Goal: Check status: Check status

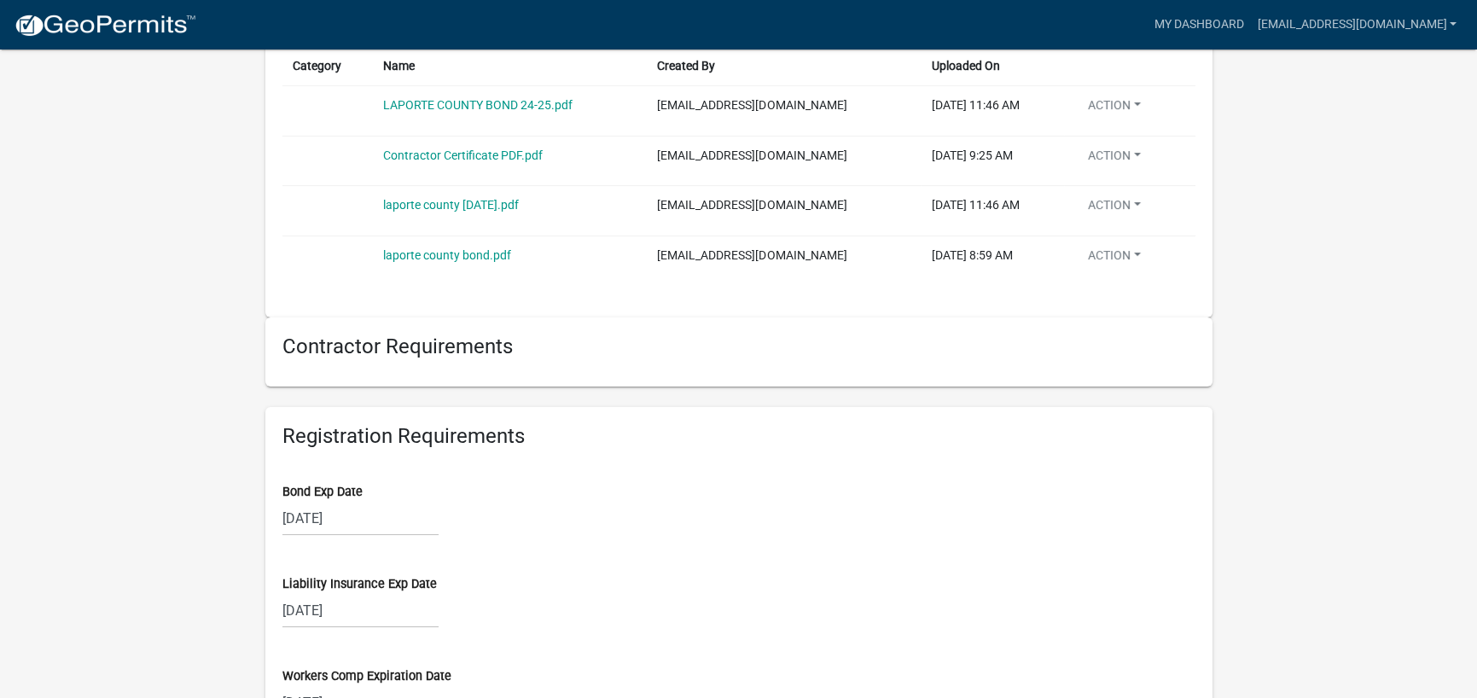
scroll to position [939, 0]
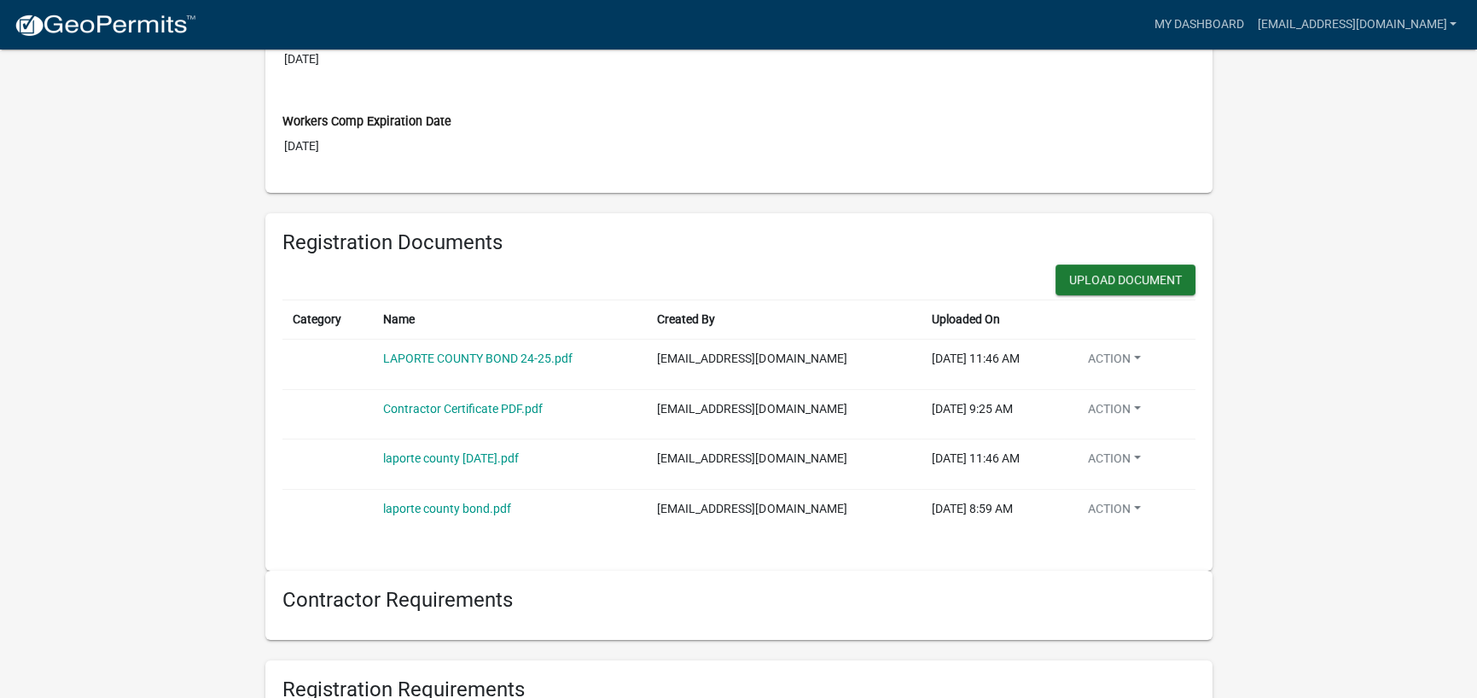
click at [433, 500] on div "laporte county bond.pdf" at bounding box center [510, 509] width 254 height 18
click at [438, 507] on link "laporte county bond.pdf" at bounding box center [447, 509] width 128 height 14
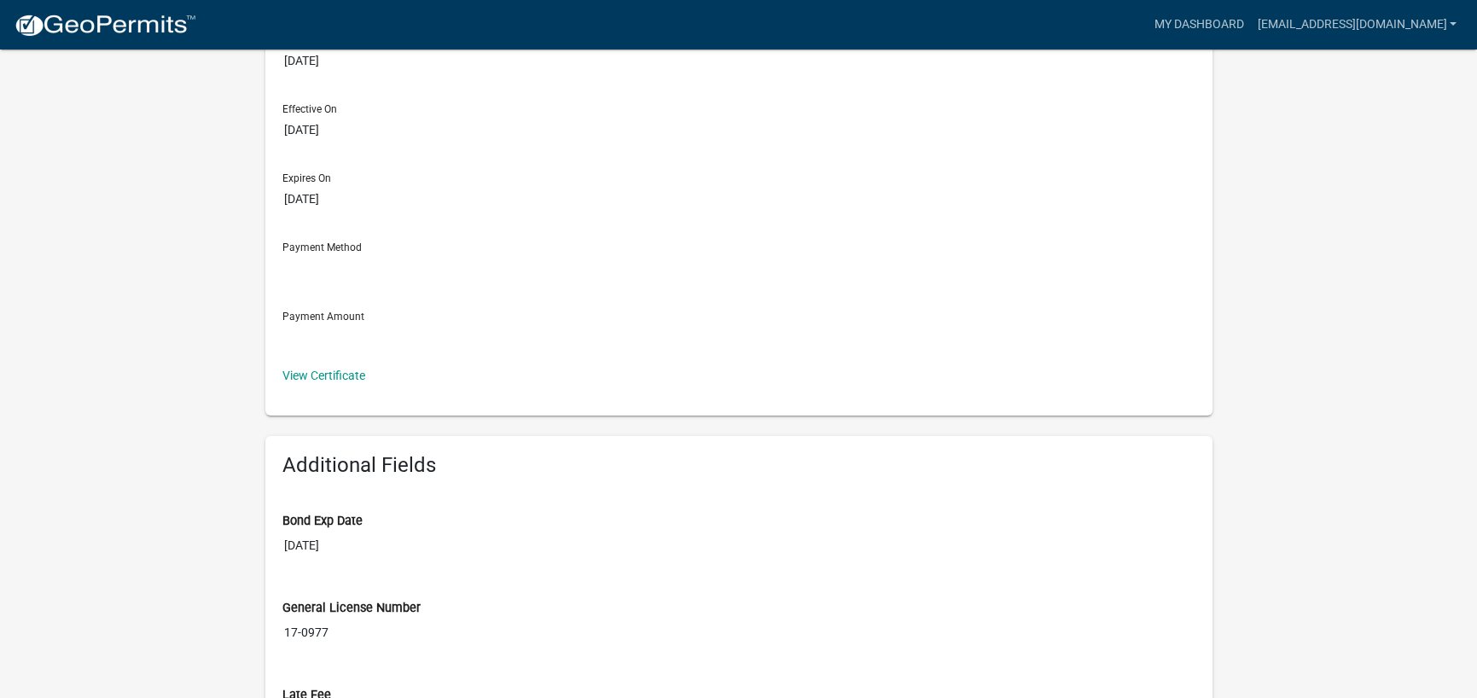
scroll to position [0, 0]
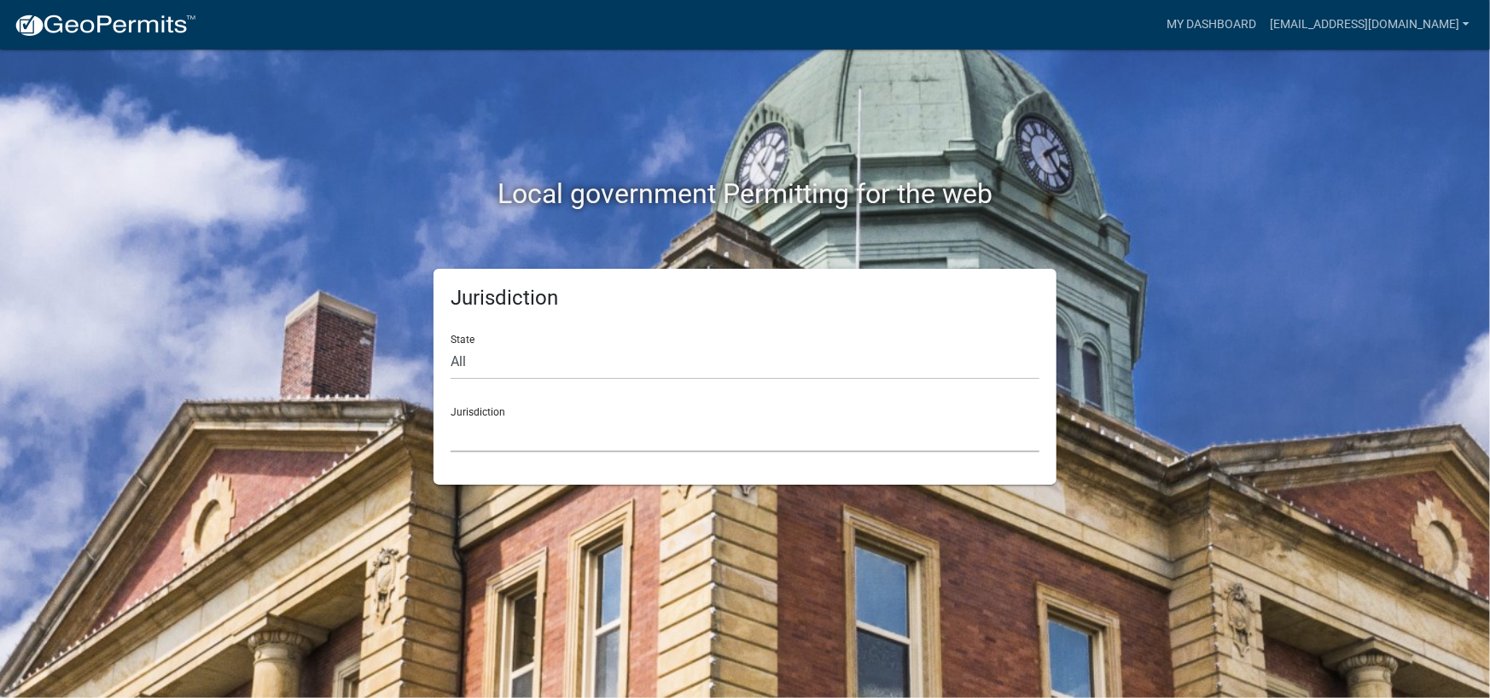
click at [637, 441] on select "Custer County, Colorado Cook County, Georgia Crawford County, Georgia Gilmer Co…" at bounding box center [744, 434] width 589 height 35
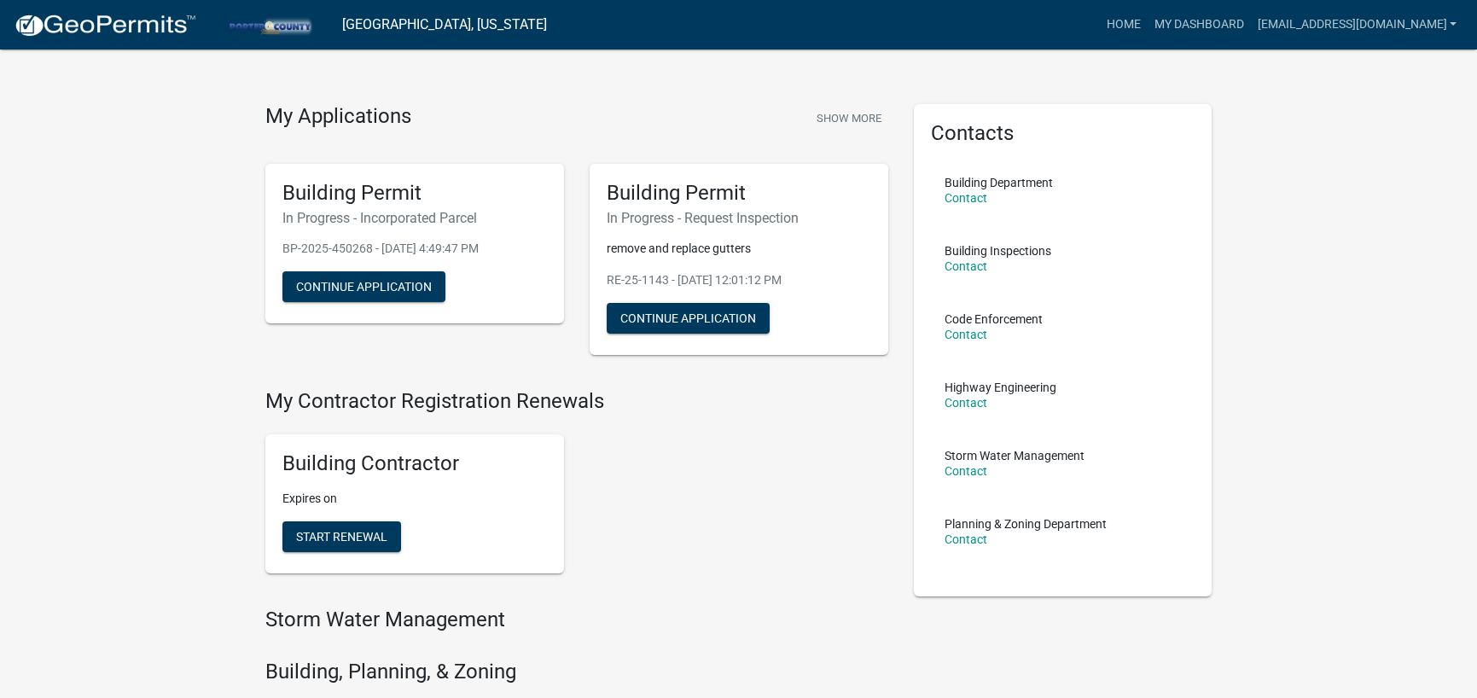
scroll to position [13, 0]
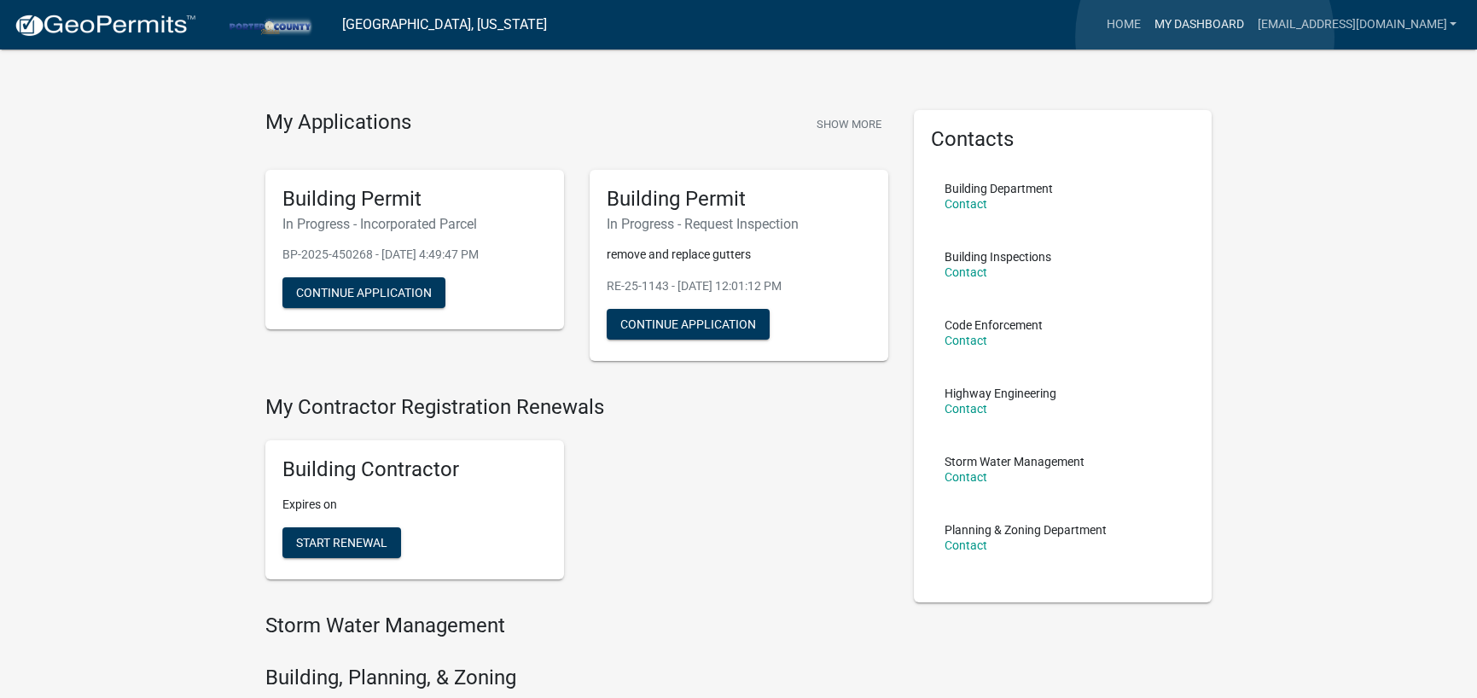
click at [1205, 36] on link "My Dashboard" at bounding box center [1198, 25] width 103 height 32
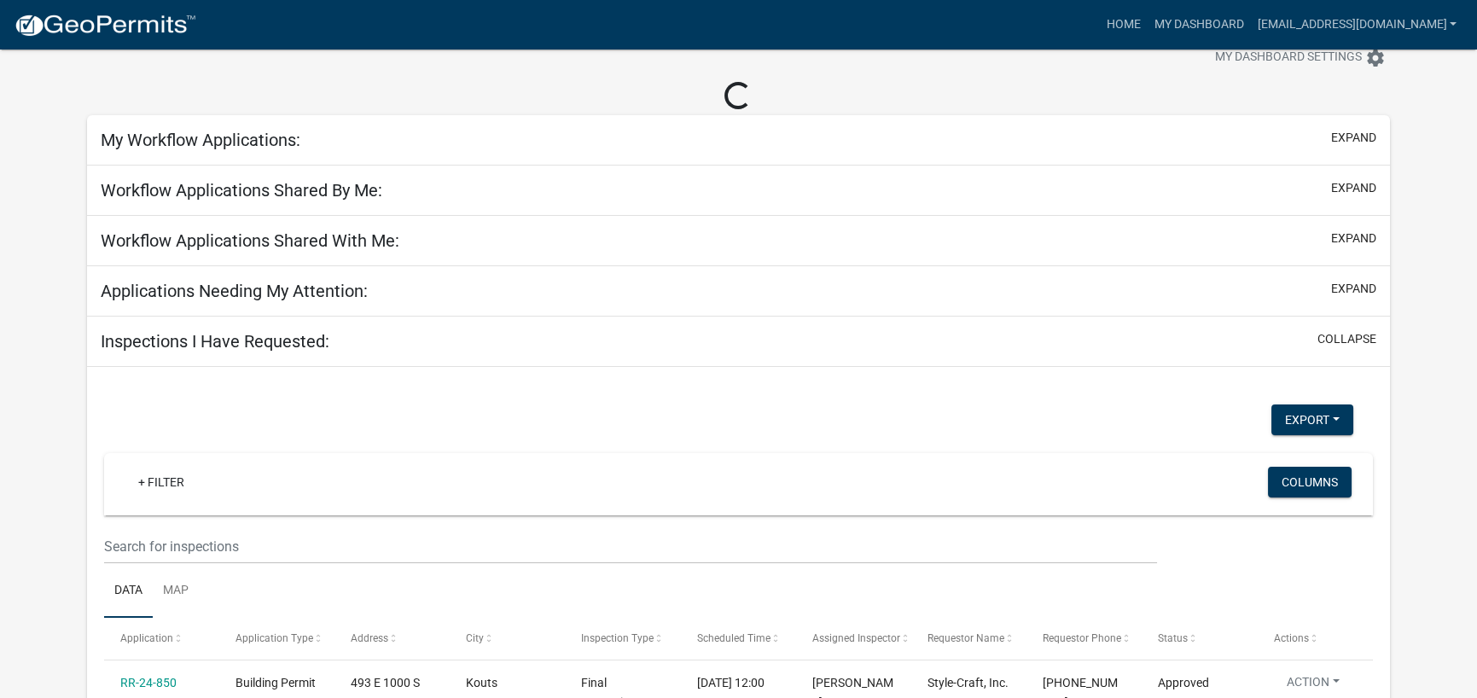
scroll to position [62, 0]
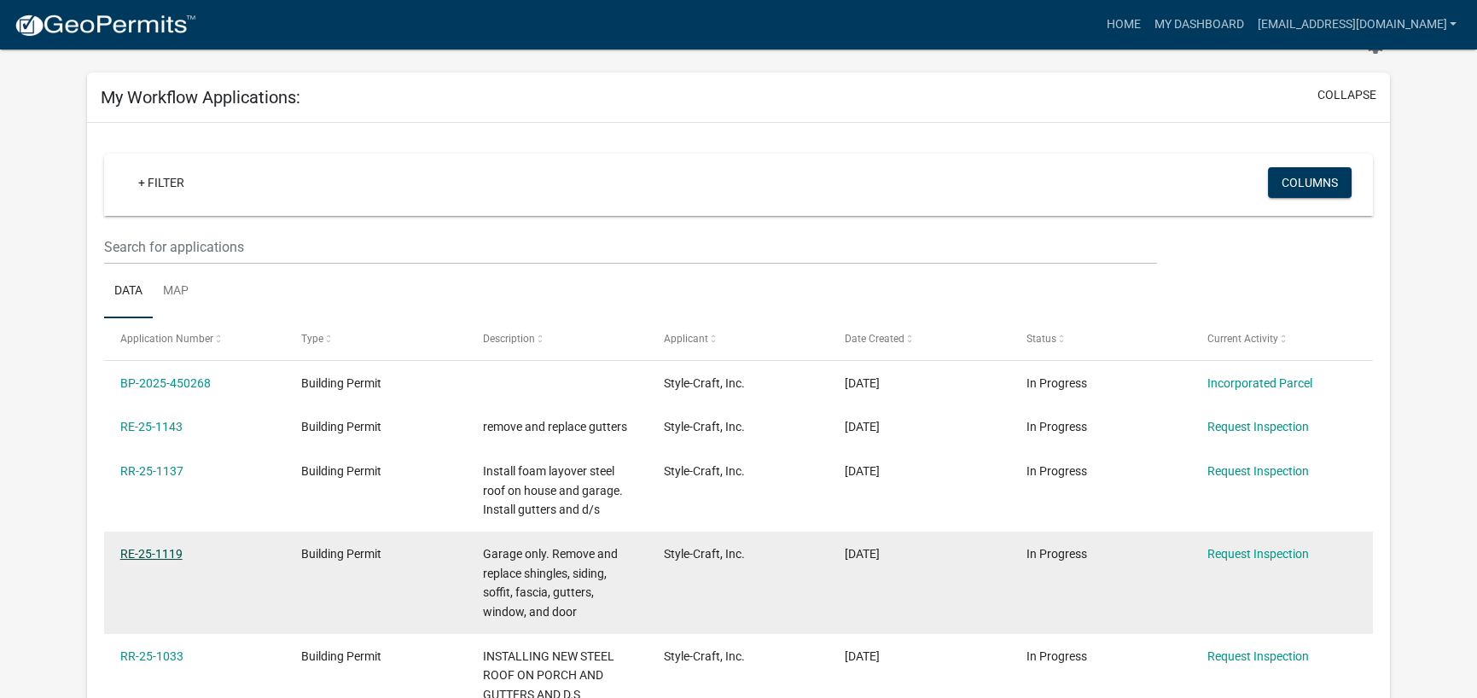
click at [142, 553] on link "RE-25-1119" at bounding box center [151, 554] width 62 height 14
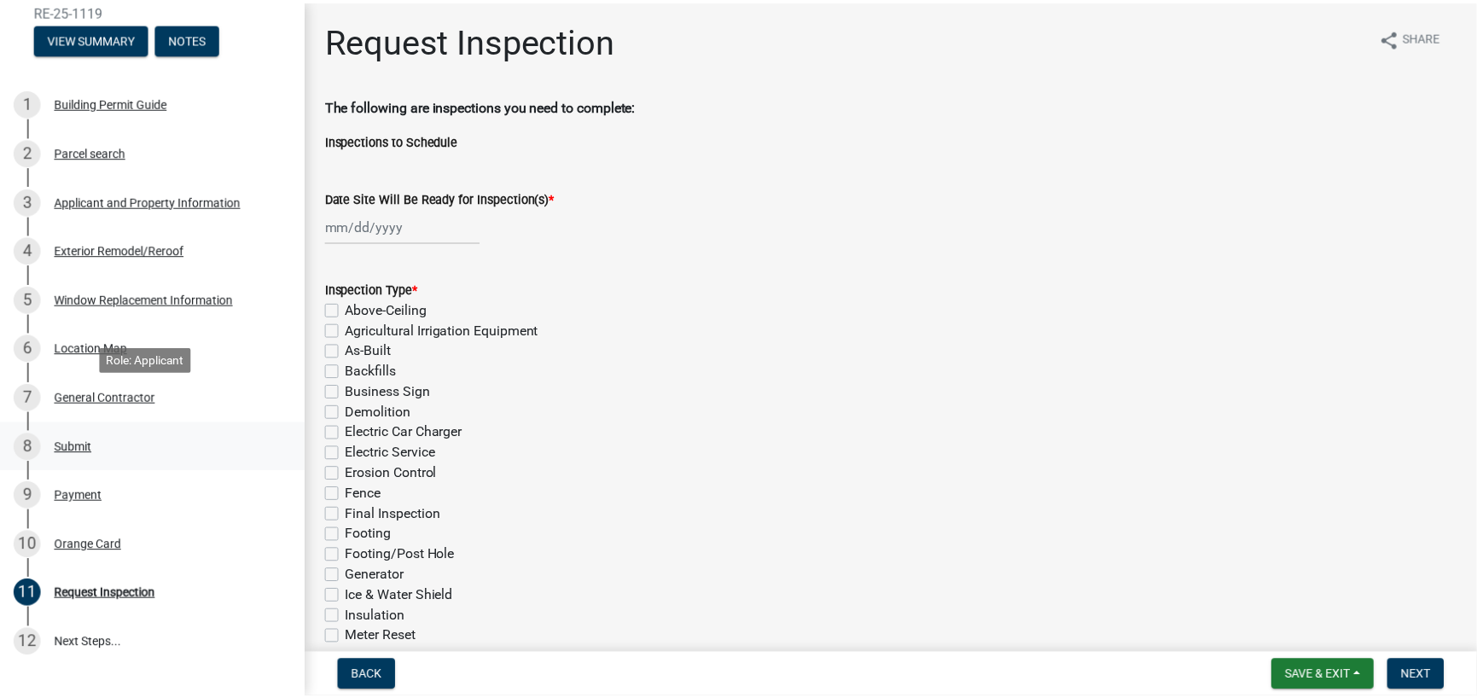
scroll to position [256, 0]
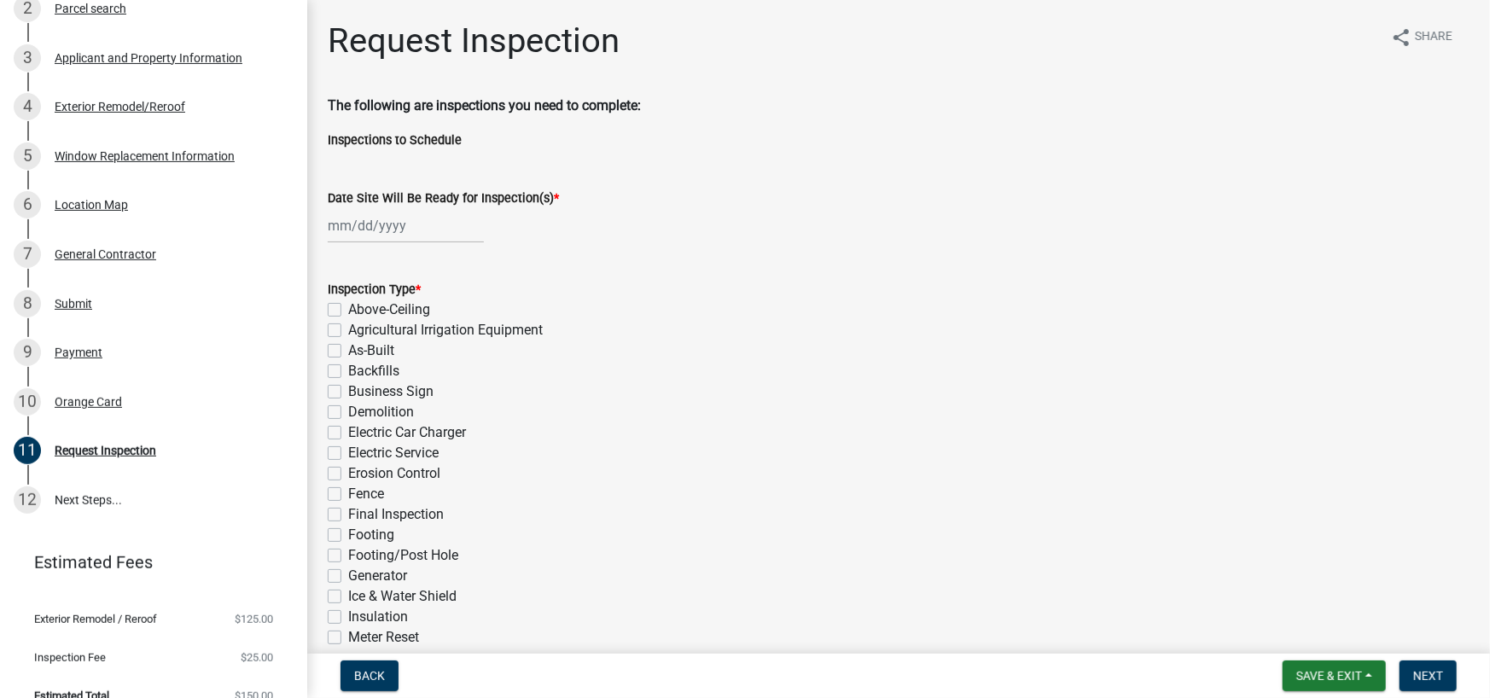
click at [152, 361] on div "9 Payment" at bounding box center [147, 352] width 266 height 27
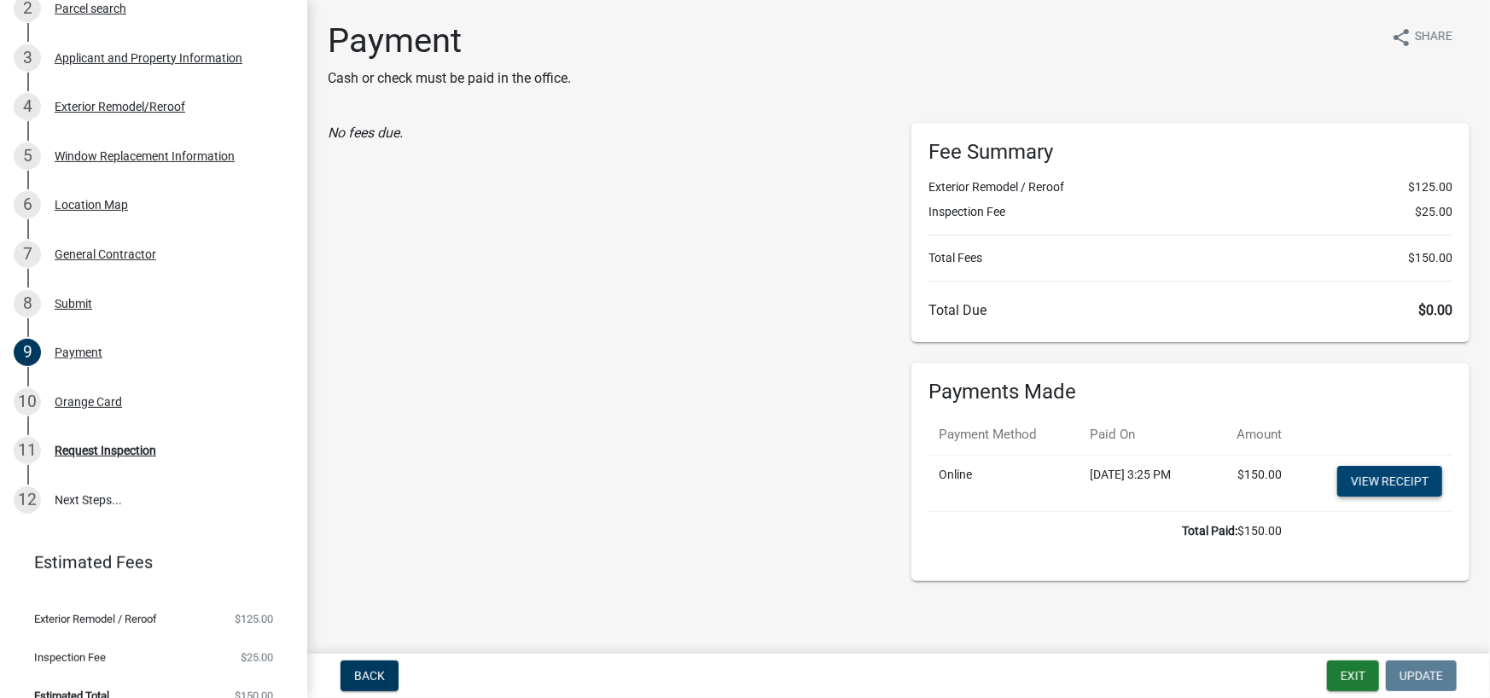
click at [1427, 485] on link "View receipt" at bounding box center [1389, 481] width 105 height 31
click at [1359, 671] on button "Exit" at bounding box center [1353, 675] width 52 height 31
